Goal: Navigation & Orientation: Find specific page/section

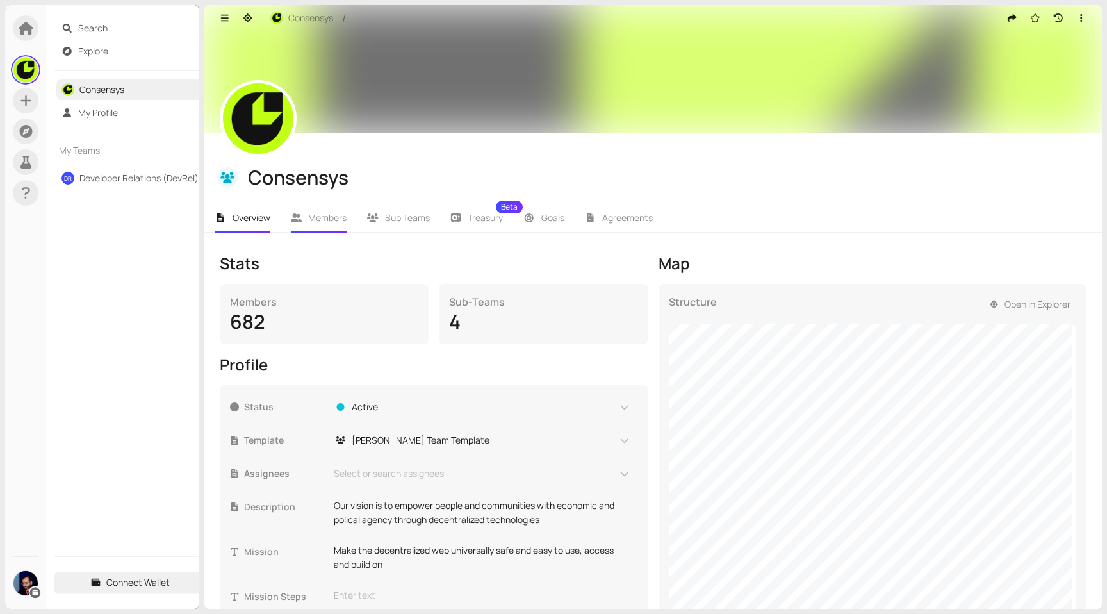
click at [328, 215] on span "Members" at bounding box center [327, 217] width 38 height 12
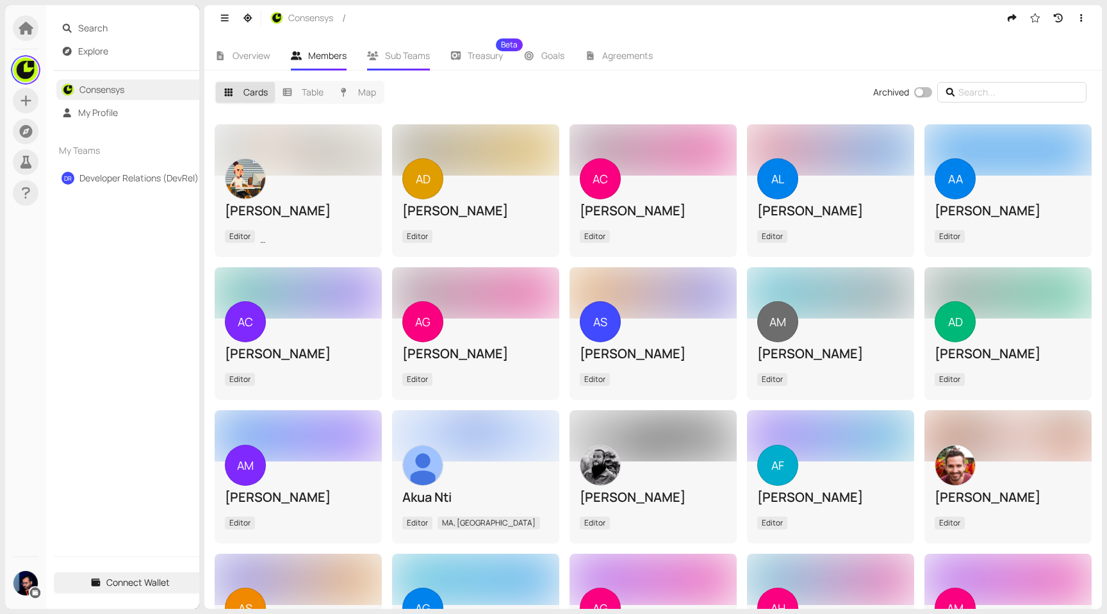
click at [408, 53] on span "Sub Teams" at bounding box center [407, 55] width 45 height 12
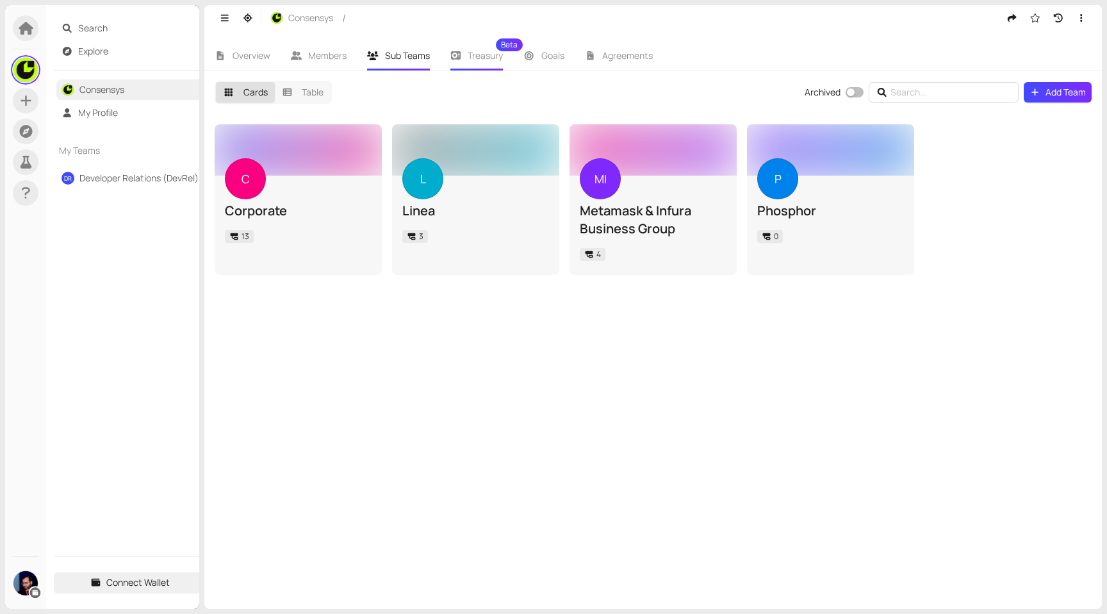
click at [475, 57] on span "Treasury Beta" at bounding box center [485, 55] width 35 height 9
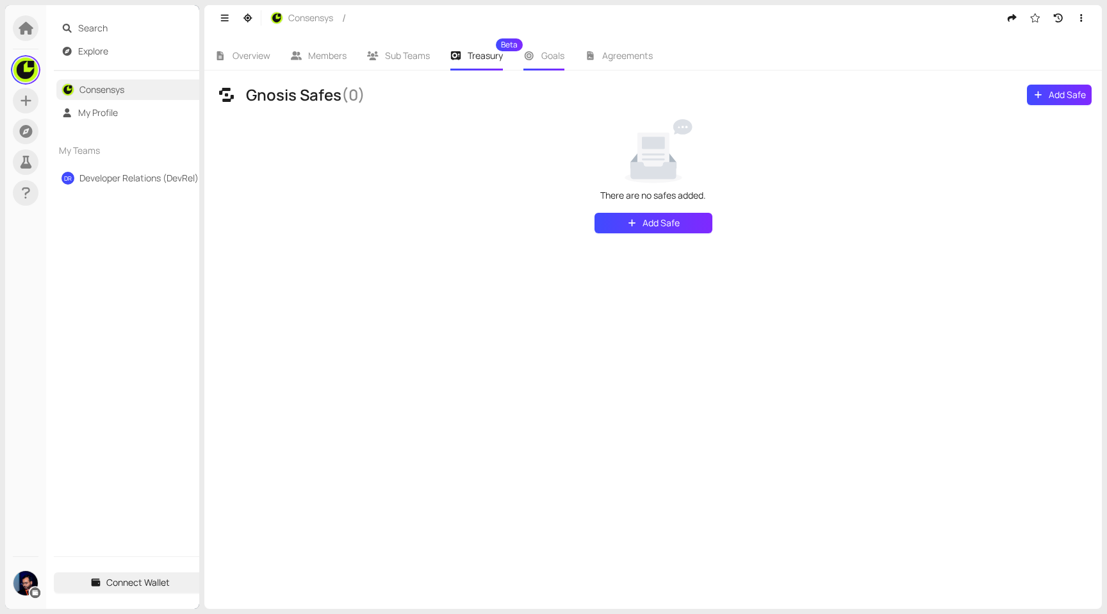
click at [555, 54] on span "Goals" at bounding box center [553, 55] width 23 height 12
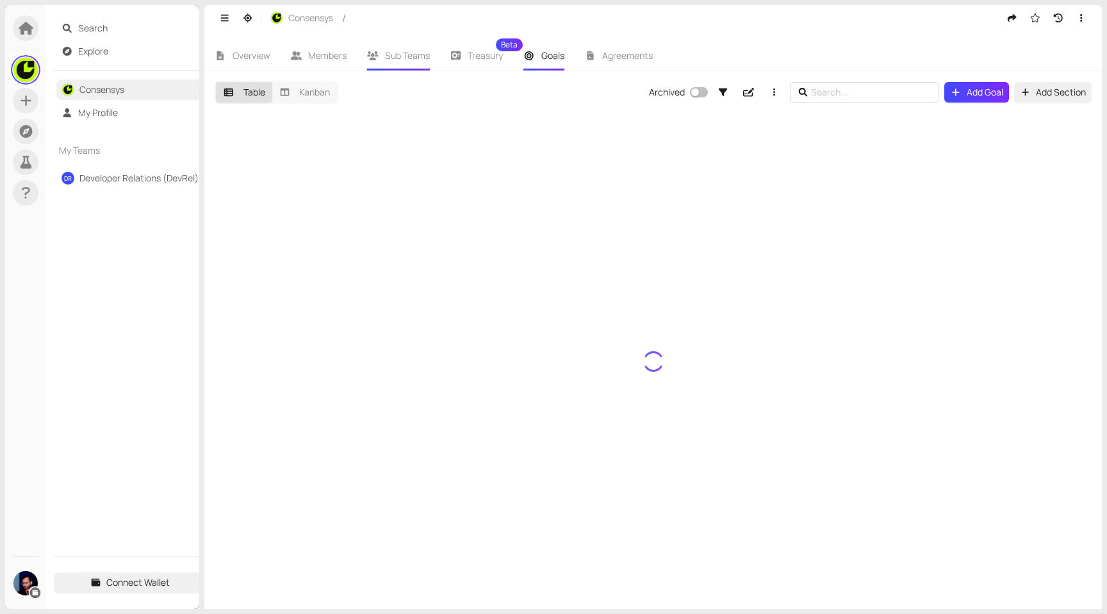
click at [402, 51] on span "Sub Teams" at bounding box center [407, 55] width 45 height 12
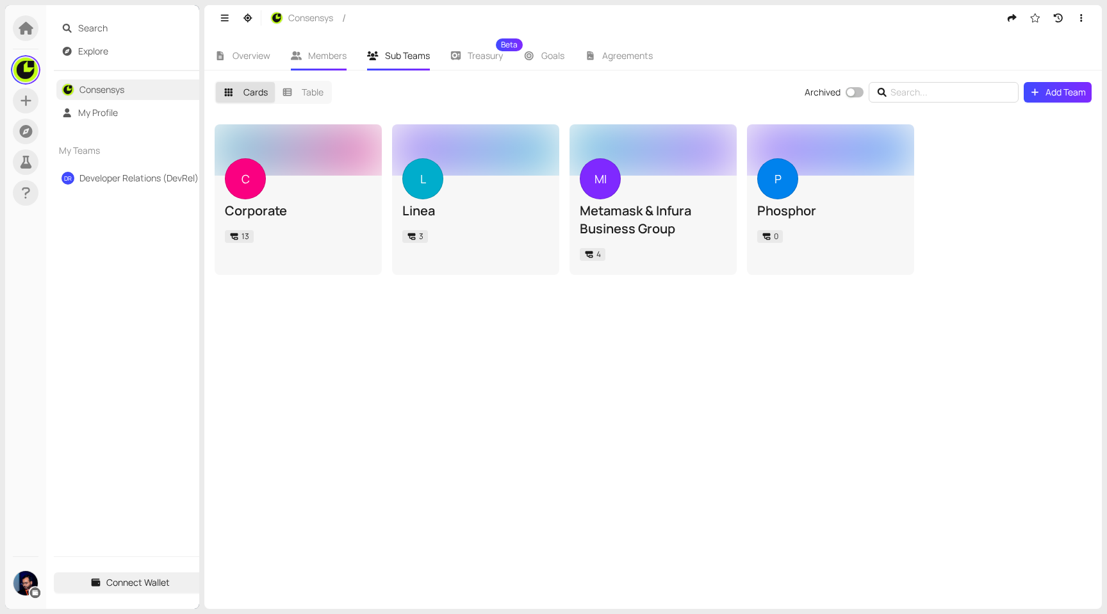
click at [306, 58] on li "Members" at bounding box center [319, 55] width 77 height 29
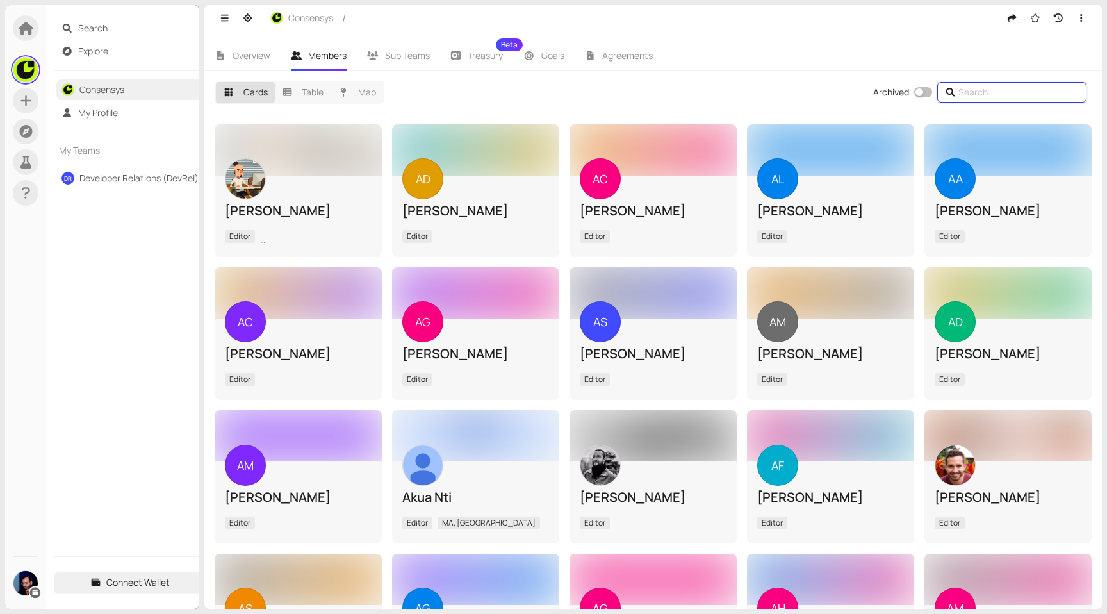
click at [1020, 88] on input "text" at bounding box center [1014, 92] width 110 height 14
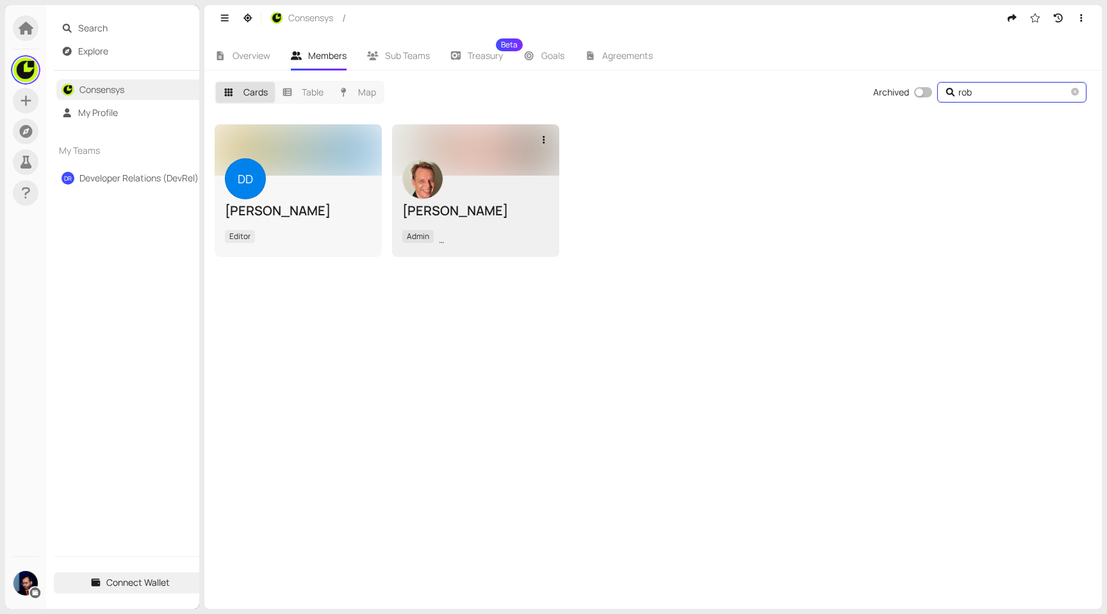
type input "rob"
click at [499, 197] on div "[PERSON_NAME] Admin [GEOGRAPHIC_DATA], [GEOGRAPHIC_DATA]" at bounding box center [475, 216] width 147 height 62
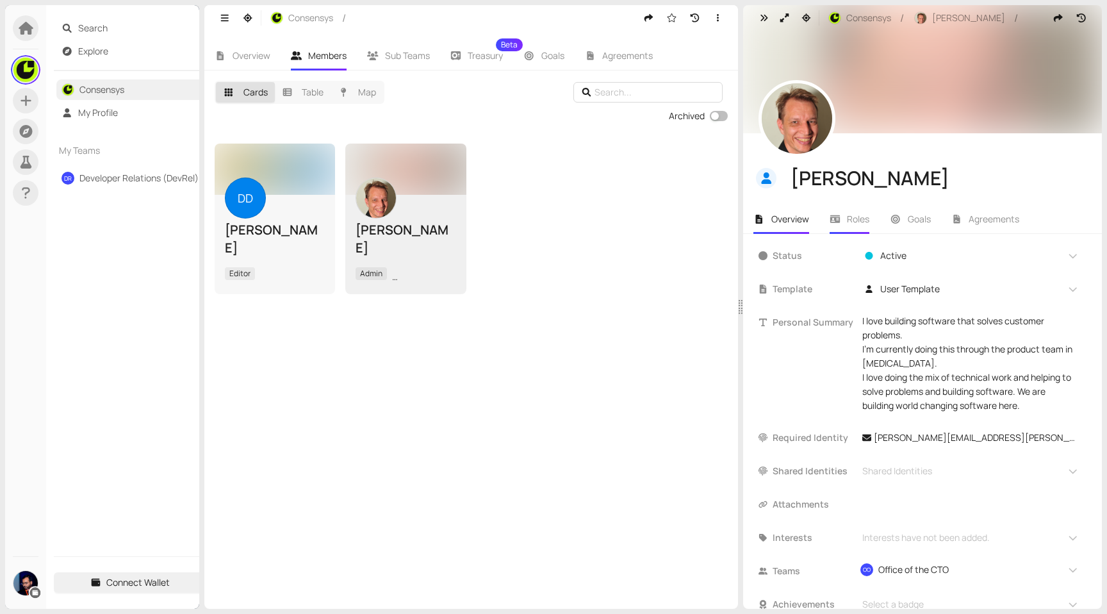
click at [849, 214] on span "Roles" at bounding box center [858, 219] width 22 height 12
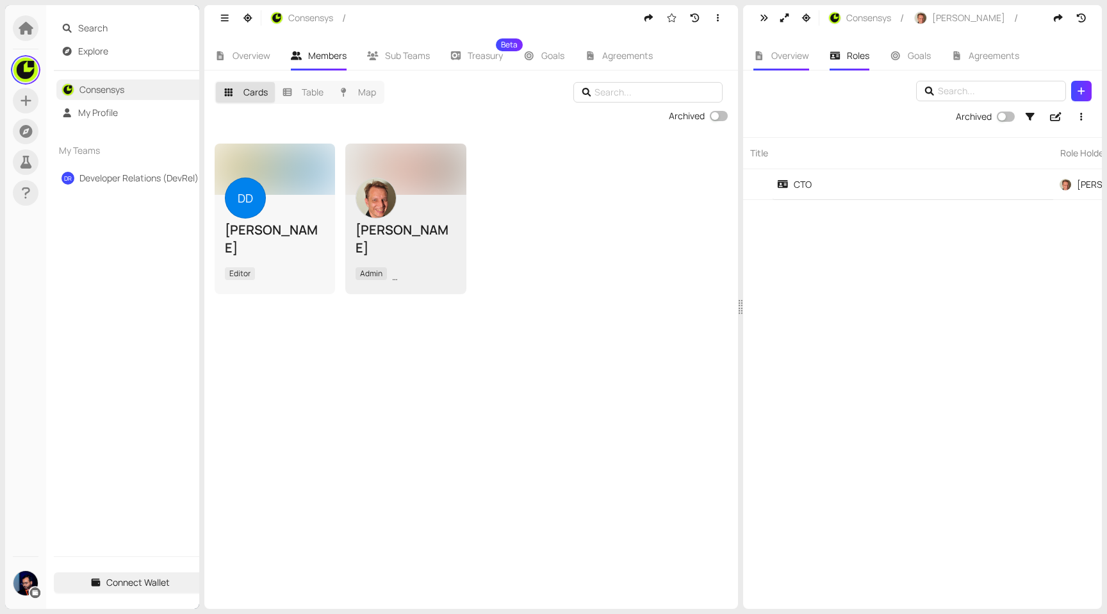
click at [796, 49] on span "Overview" at bounding box center [791, 55] width 38 height 12
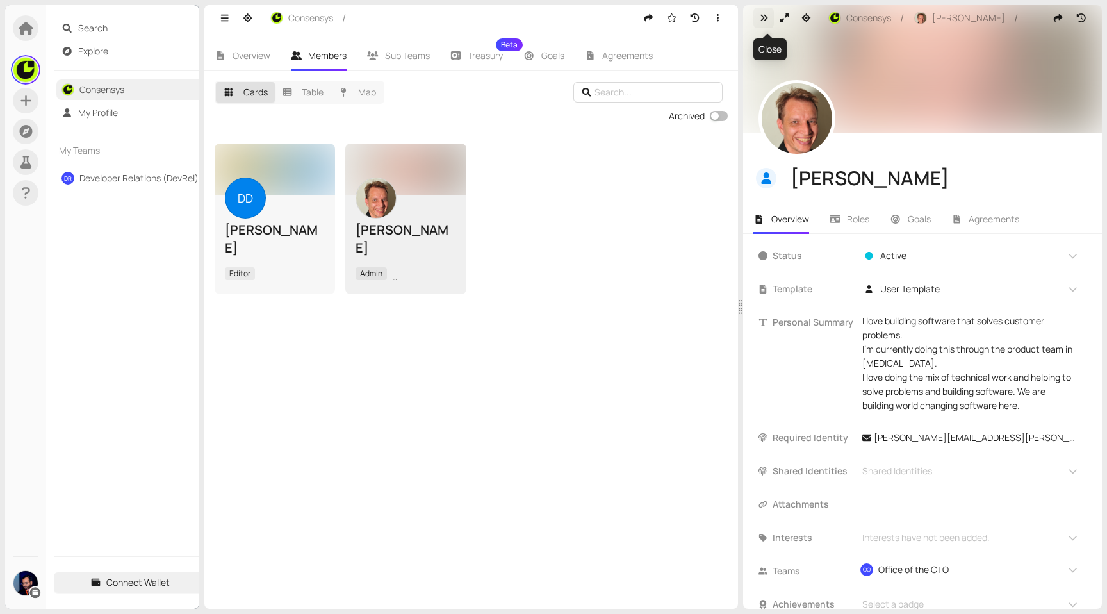
click at [769, 15] on icon "button" at bounding box center [765, 17] width 12 height 9
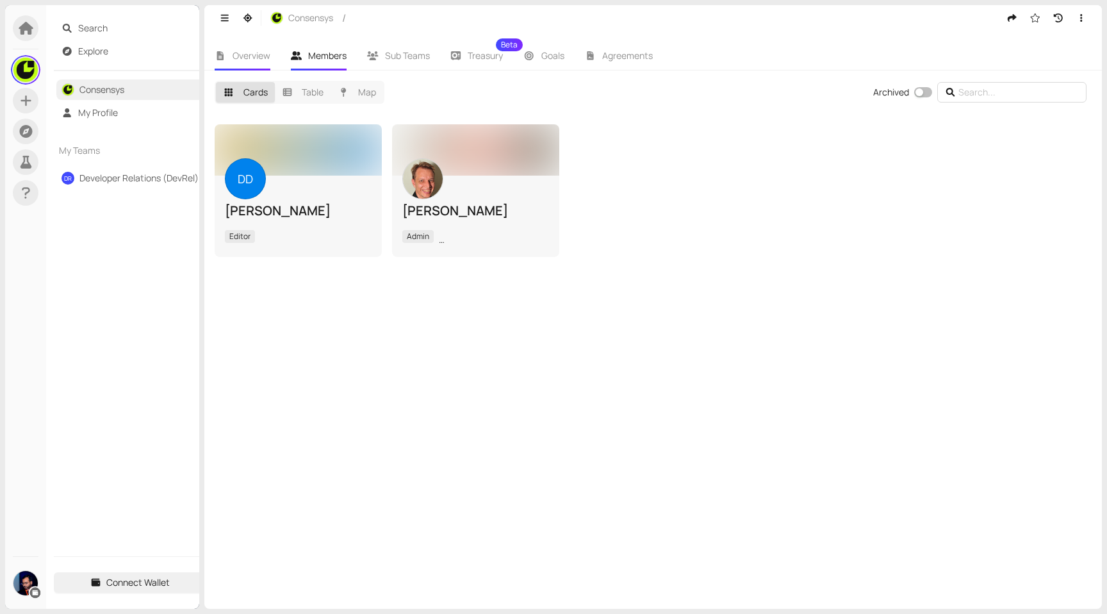
click at [251, 65] on li "Overview" at bounding box center [242, 55] width 76 height 29
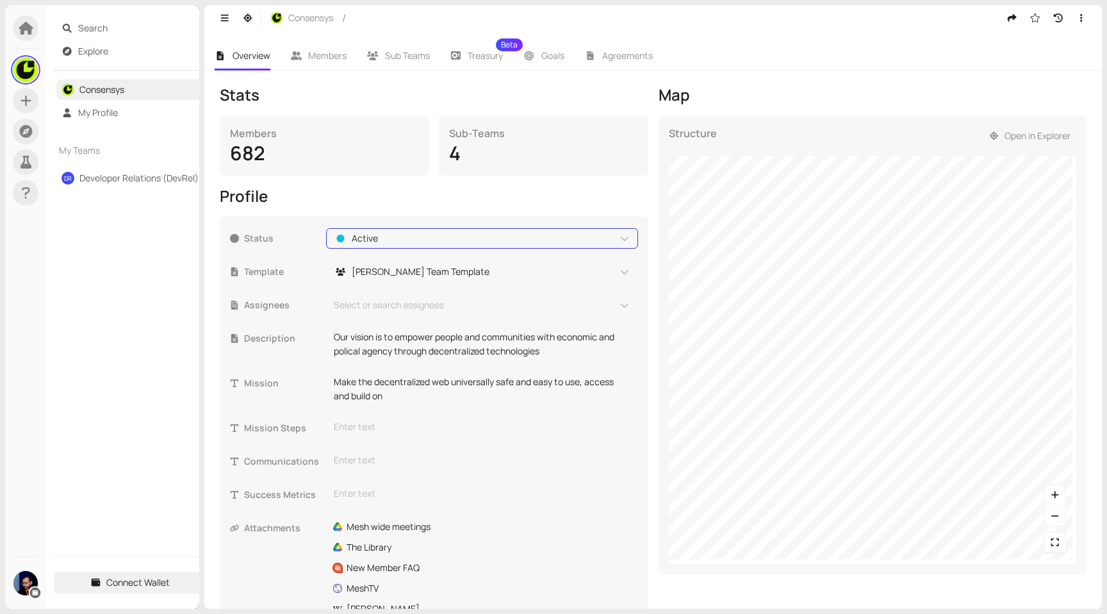
scroll to position [170, 0]
click at [1050, 537] on icon "button" at bounding box center [1056, 540] width 12 height 9
click at [1045, 489] on button "button" at bounding box center [1055, 494] width 21 height 21
click at [1045, 144] on div "Structure Open in Explorer" at bounding box center [873, 343] width 429 height 459
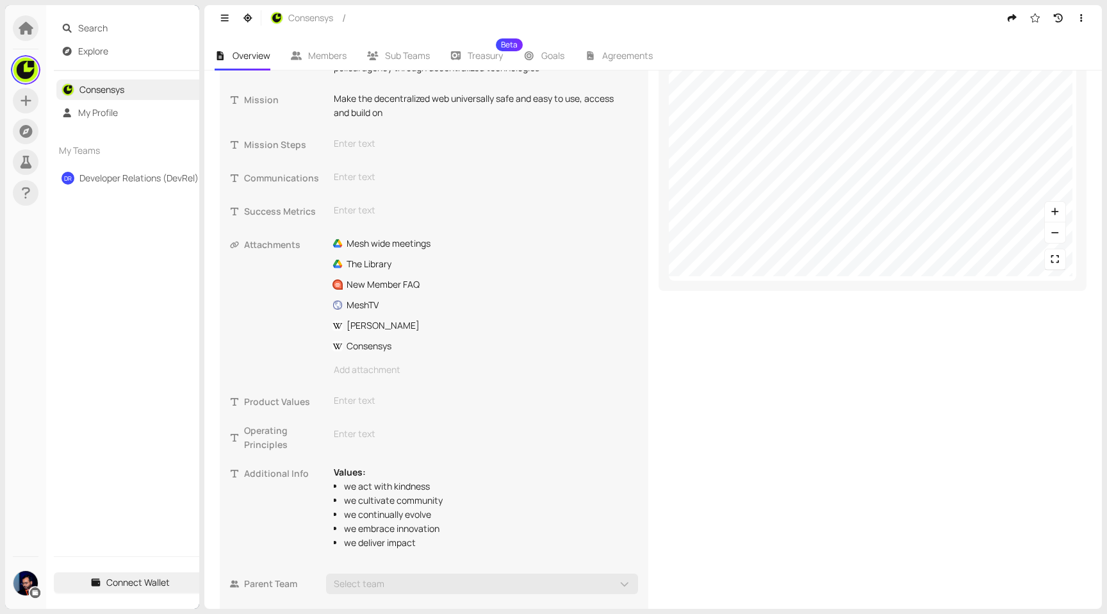
scroll to position [457, 0]
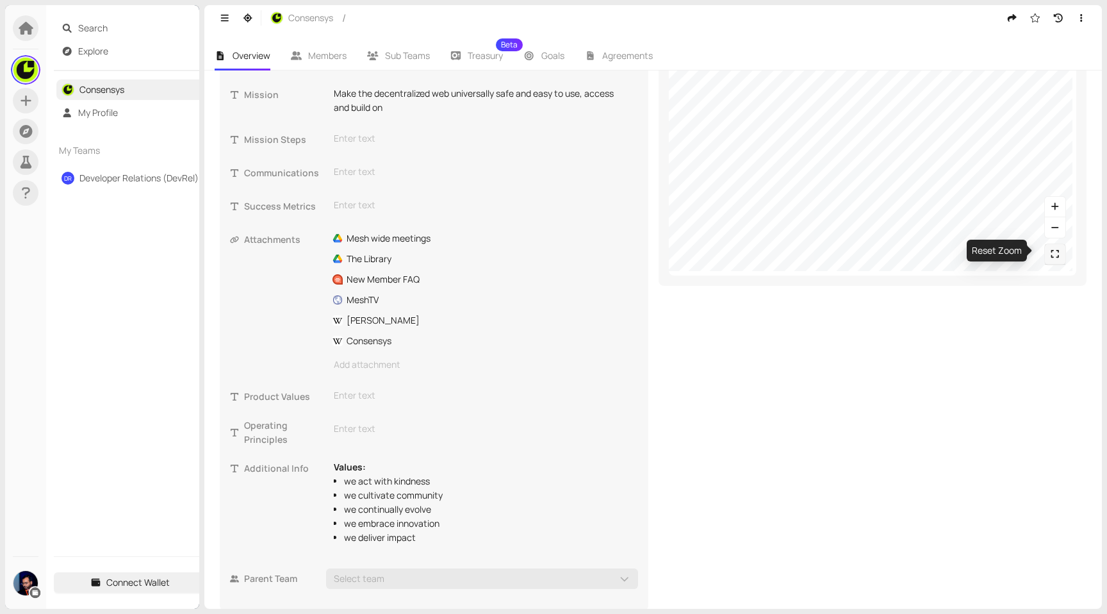
click at [1050, 251] on icon "button" at bounding box center [1056, 253] width 12 height 9
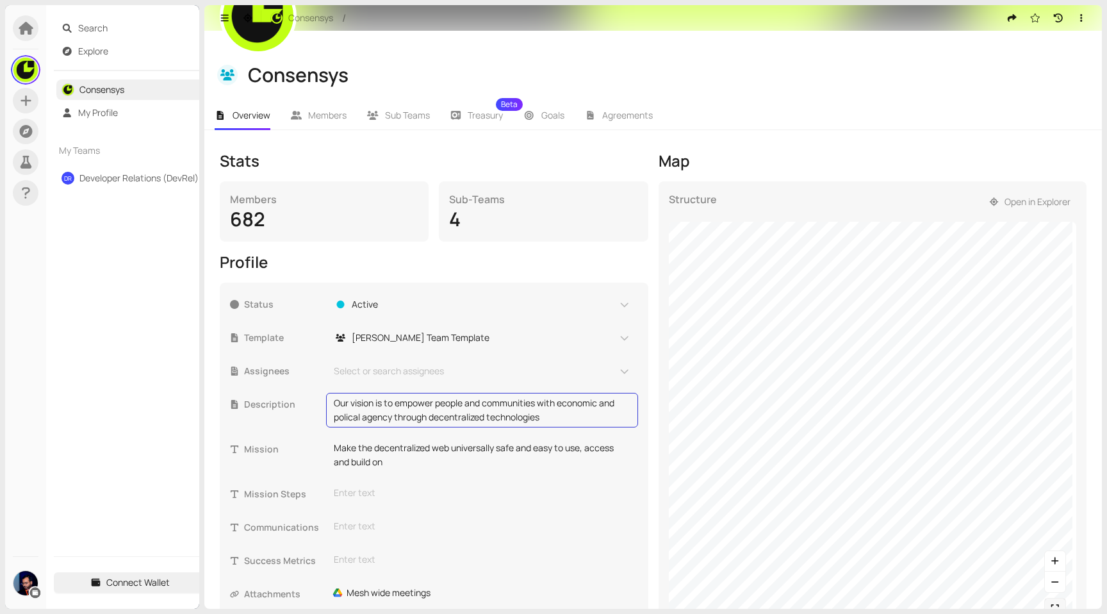
scroll to position [22, 0]
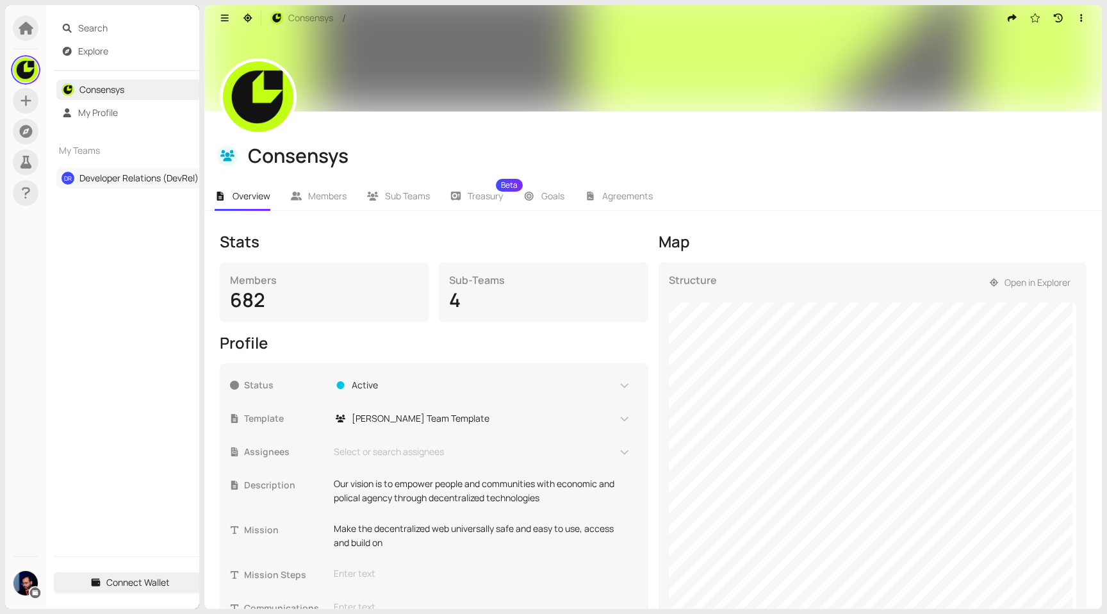
click at [135, 175] on link "Developer Relations (DevRel)" at bounding box center [138, 178] width 119 height 12
